Goal: Check status: Check status

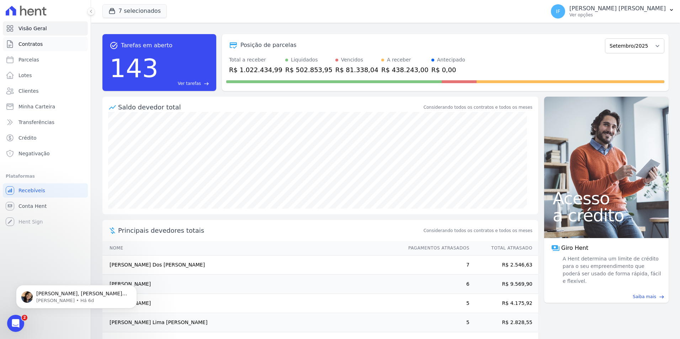
click at [37, 42] on span "Contratos" at bounding box center [31, 44] width 24 height 7
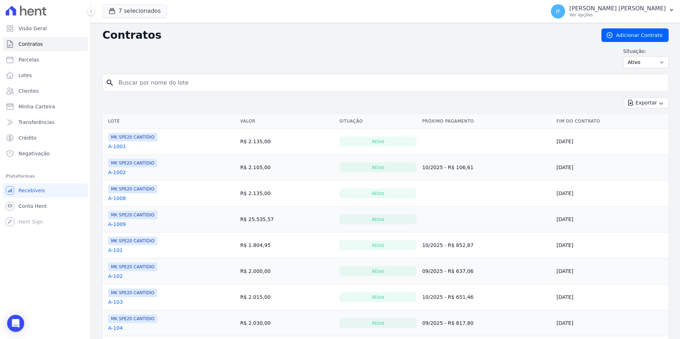
click at [161, 85] on input "search" at bounding box center [389, 83] width 551 height 14
type input "1707"
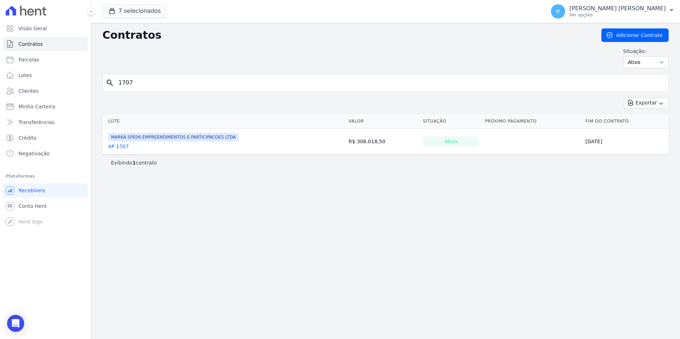
click at [122, 146] on link "AP 1707" at bounding box center [118, 146] width 21 height 7
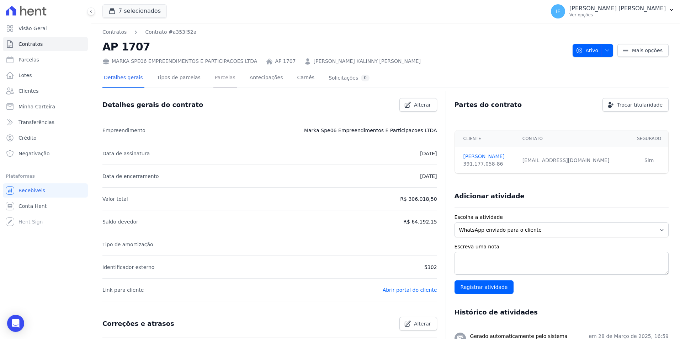
click at [219, 79] on link "Parcelas" at bounding box center [224, 78] width 23 height 19
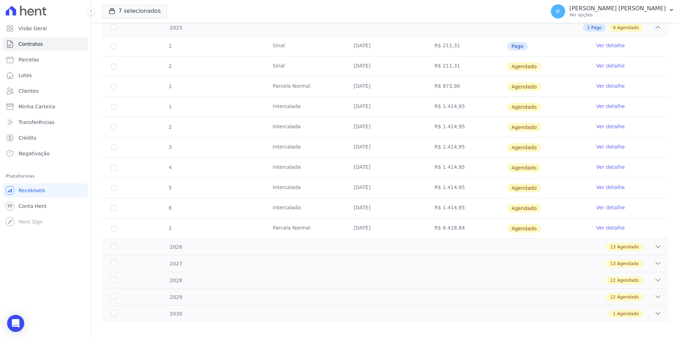
scroll to position [118, 0]
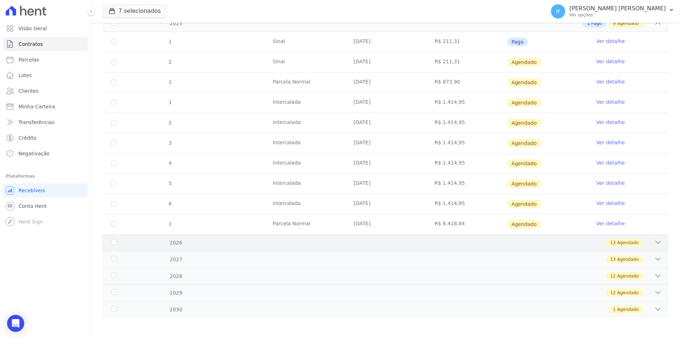
click at [655, 244] on icon at bounding box center [658, 242] width 7 height 7
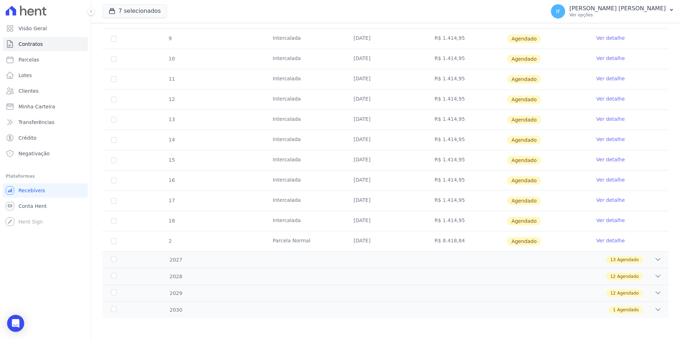
scroll to position [382, 0]
click at [655, 259] on icon at bounding box center [658, 259] width 7 height 7
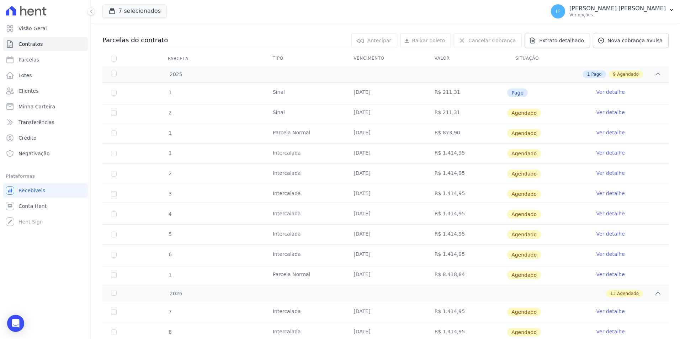
scroll to position [0, 0]
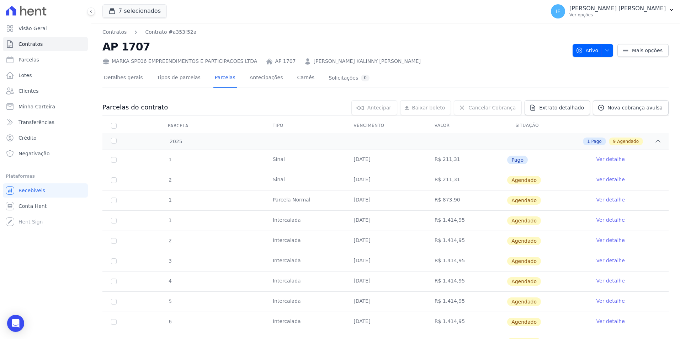
click at [478, 107] on div "Cancelar Cobrança Cancelar Cobrança Cancelar Cobranças Você tem certeza que des…" at bounding box center [488, 107] width 68 height 15
